Goal: Information Seeking & Learning: Check status

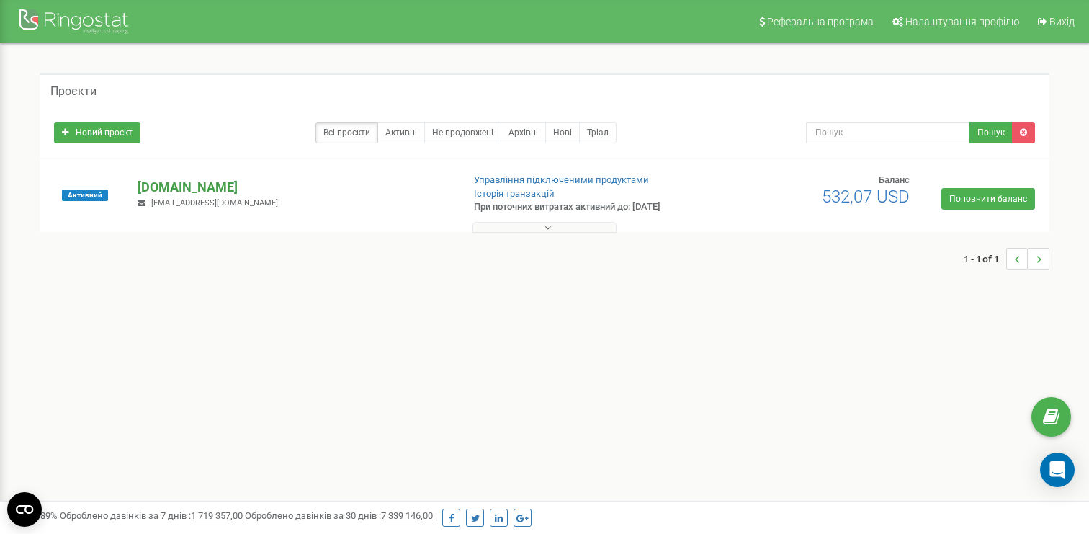
click at [172, 189] on p "[DOMAIN_NAME]" at bounding box center [294, 187] width 313 height 19
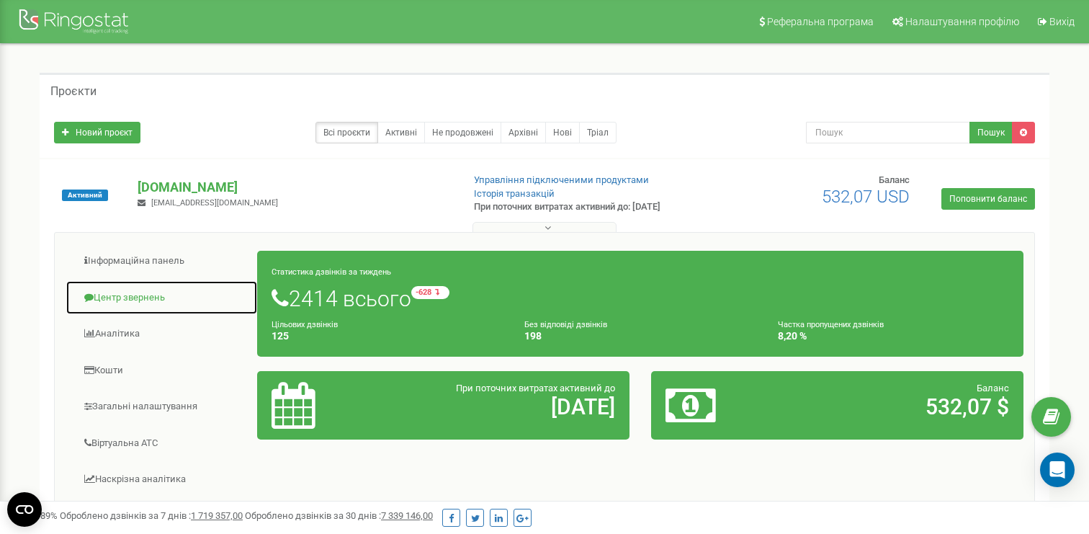
click at [120, 303] on link "Центр звернень" at bounding box center [162, 297] width 192 height 35
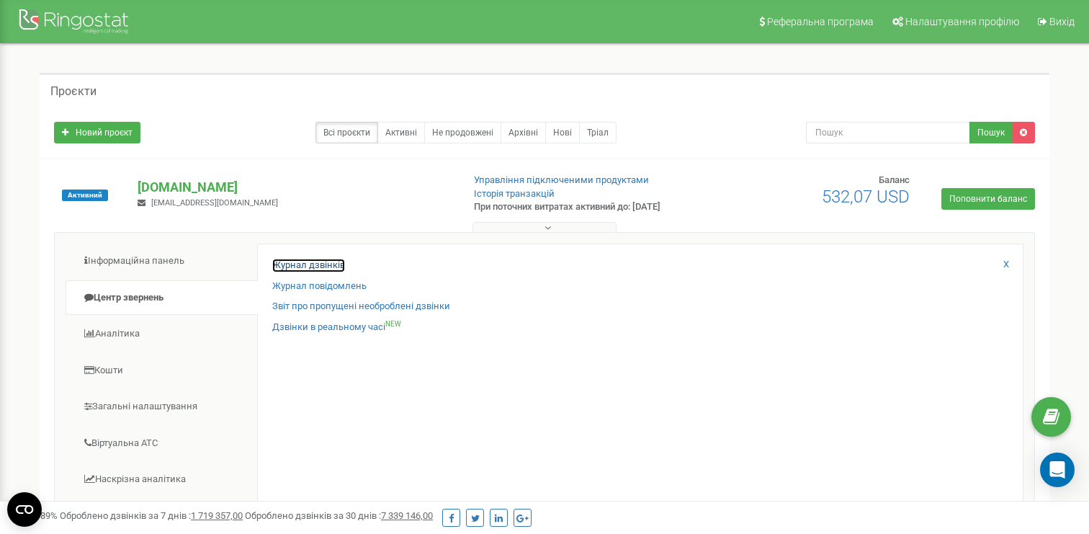
click at [301, 267] on link "Журнал дзвінків" at bounding box center [308, 266] width 73 height 14
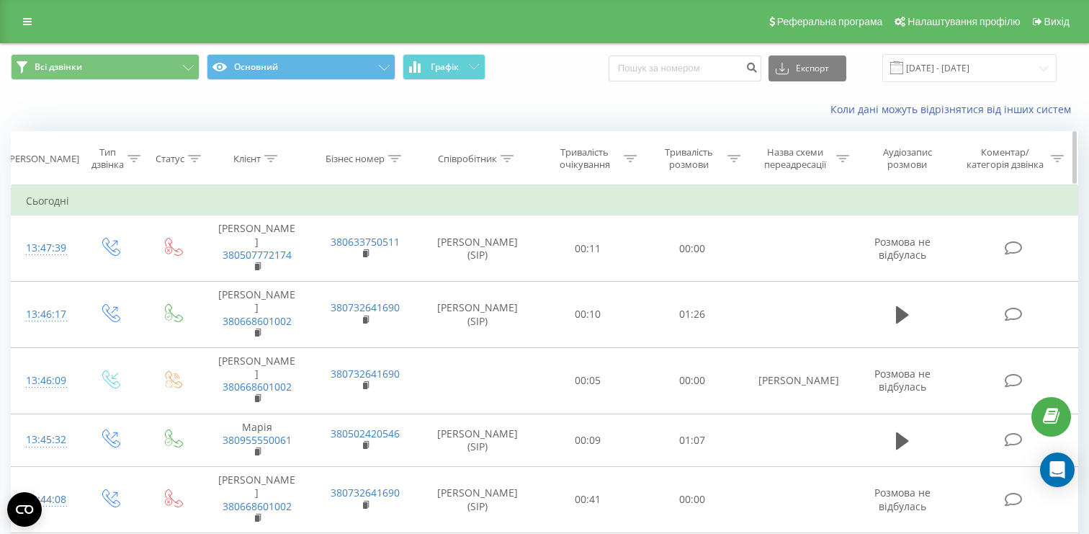
click at [258, 160] on div "Клієнт" at bounding box center [246, 159] width 27 height 12
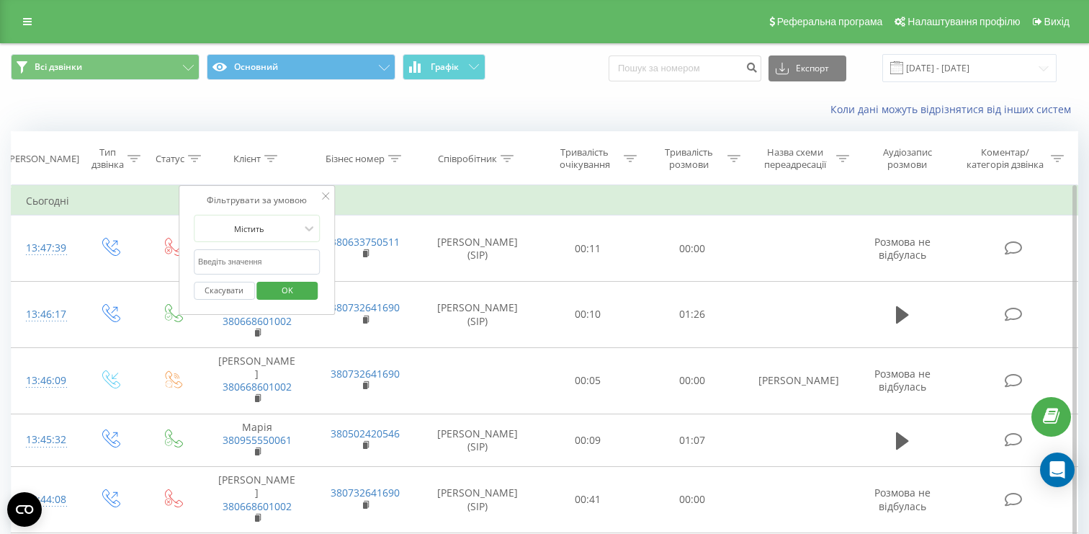
click at [250, 266] on input "text" at bounding box center [257, 261] width 127 height 25
paste input "0965198559"
click at [200, 262] on input "0965198559" at bounding box center [257, 261] width 127 height 25
type input "380965198559"
click button "OK" at bounding box center [287, 291] width 61 height 18
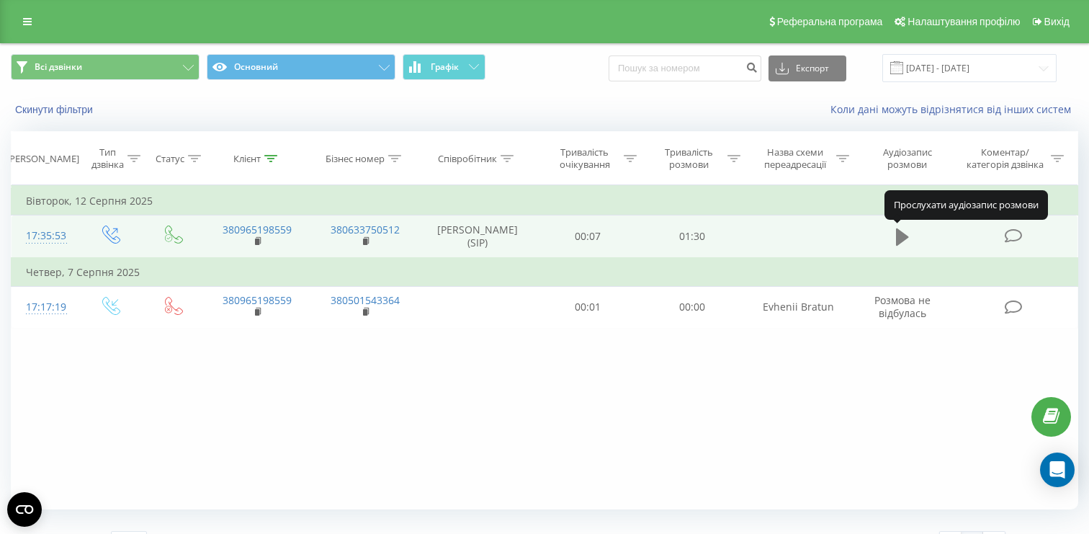
click at [901, 241] on icon at bounding box center [902, 236] width 13 height 17
